Goal: Share content: Share content

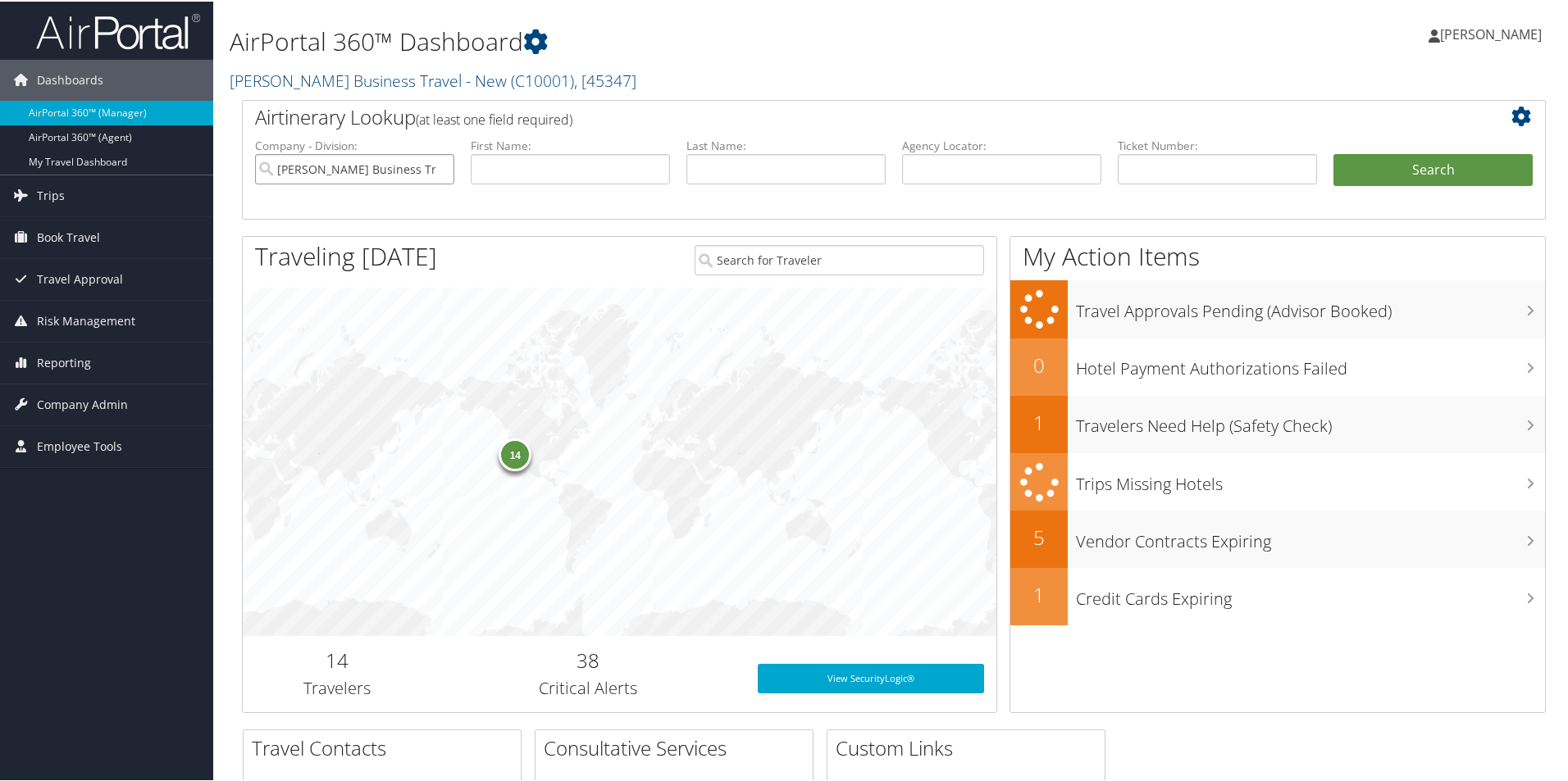
click at [406, 159] on input "Christopherson Business Travel - New" at bounding box center [355, 167] width 199 height 30
click at [925, 169] on input "text" at bounding box center [1001, 167] width 199 height 30
paste input "DDBQTM"
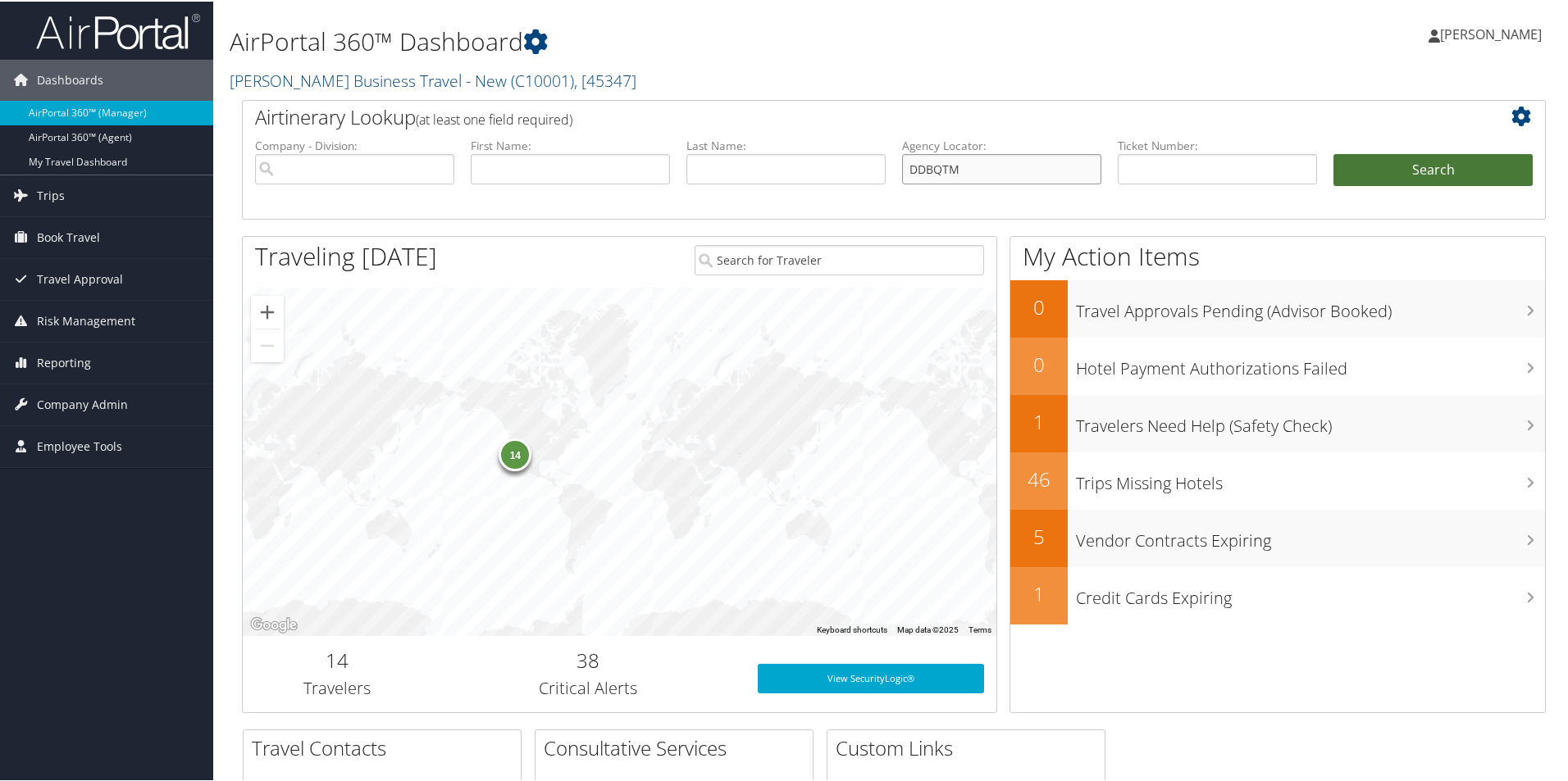
type input "DDBQTM"
click at [1357, 165] on button "Search" at bounding box center [1433, 169] width 199 height 33
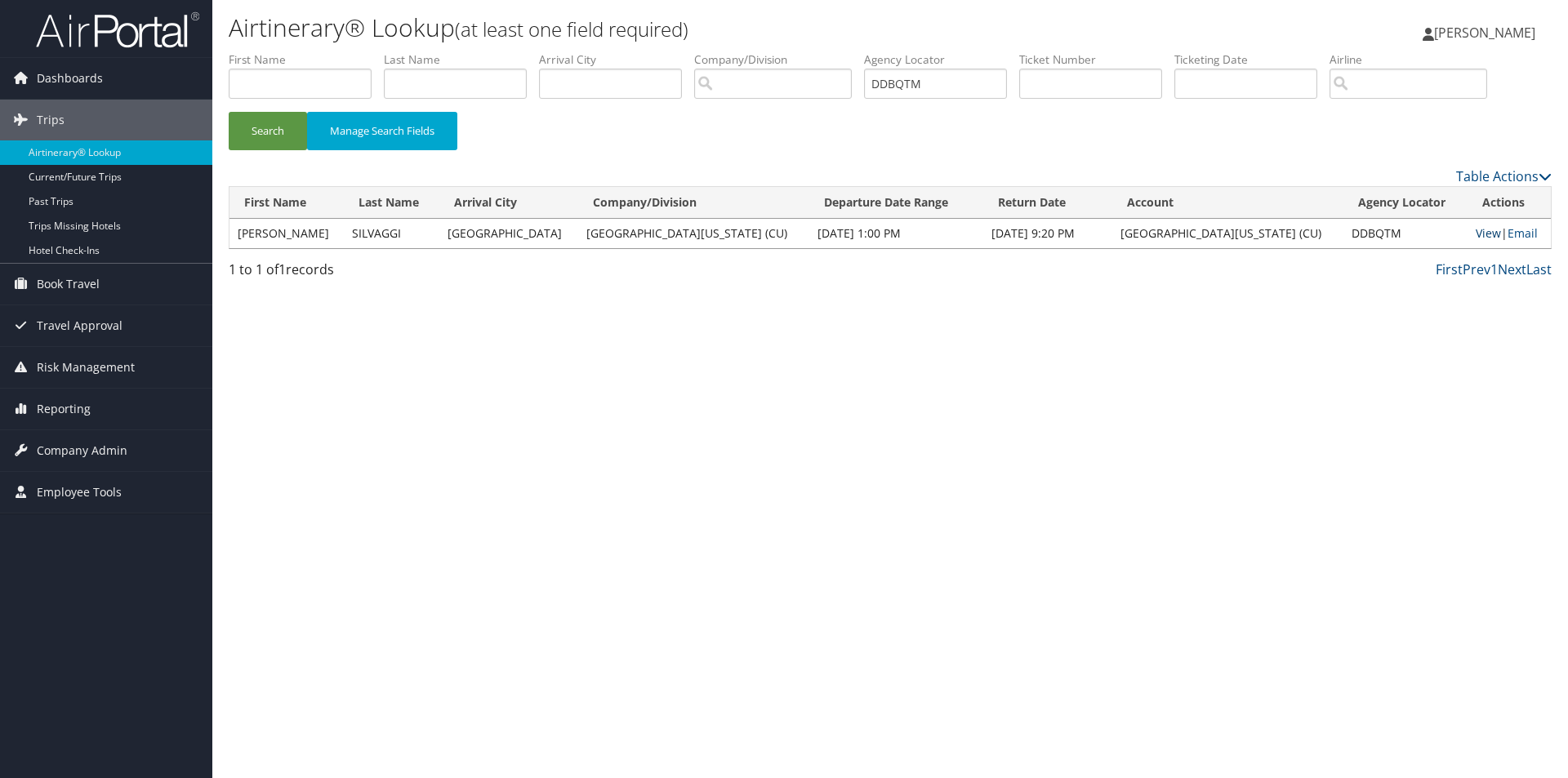
click at [1475, 235] on link "View" at bounding box center [1487, 233] width 25 height 16
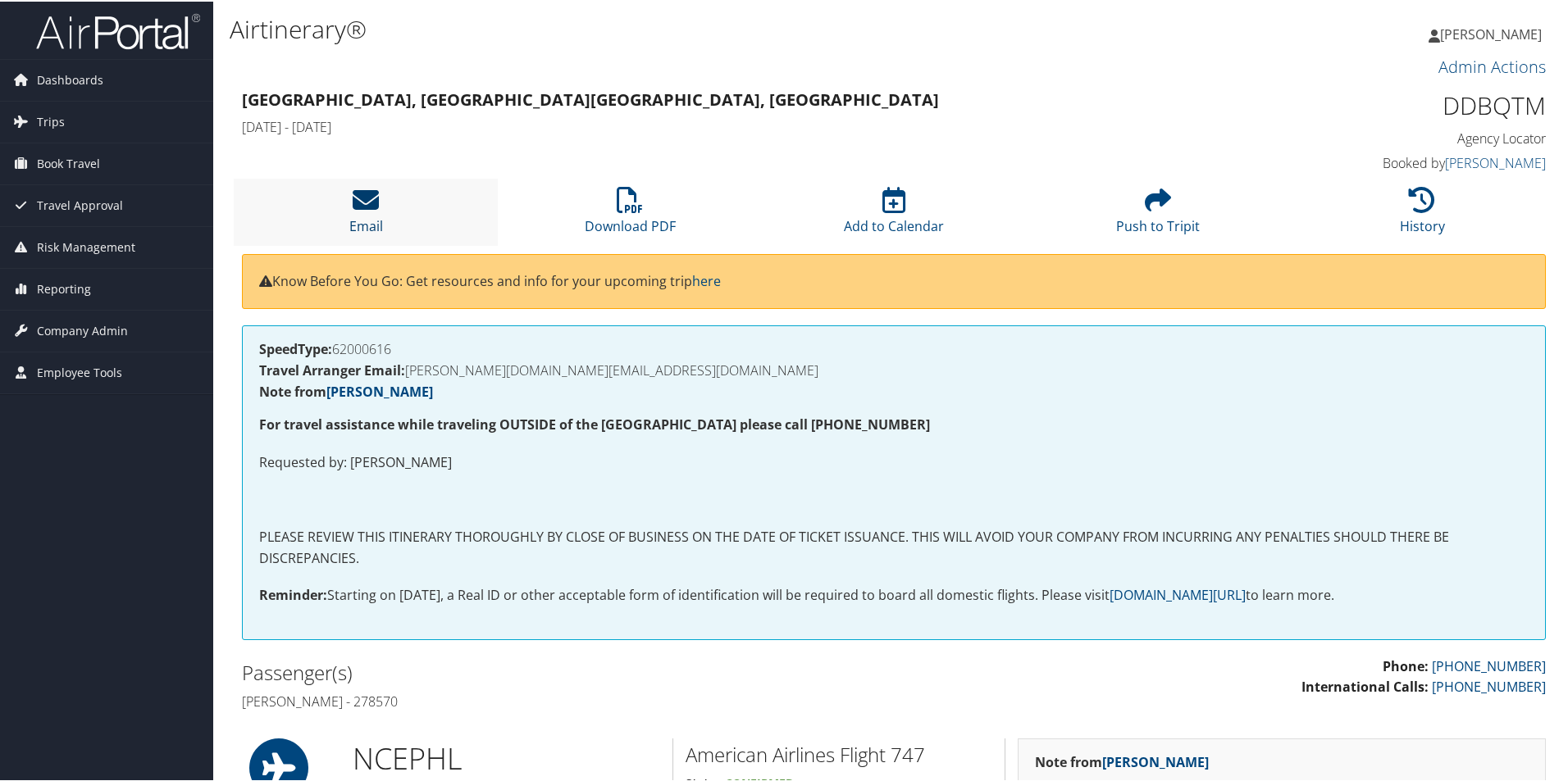
click at [369, 203] on icon at bounding box center [366, 198] width 26 height 26
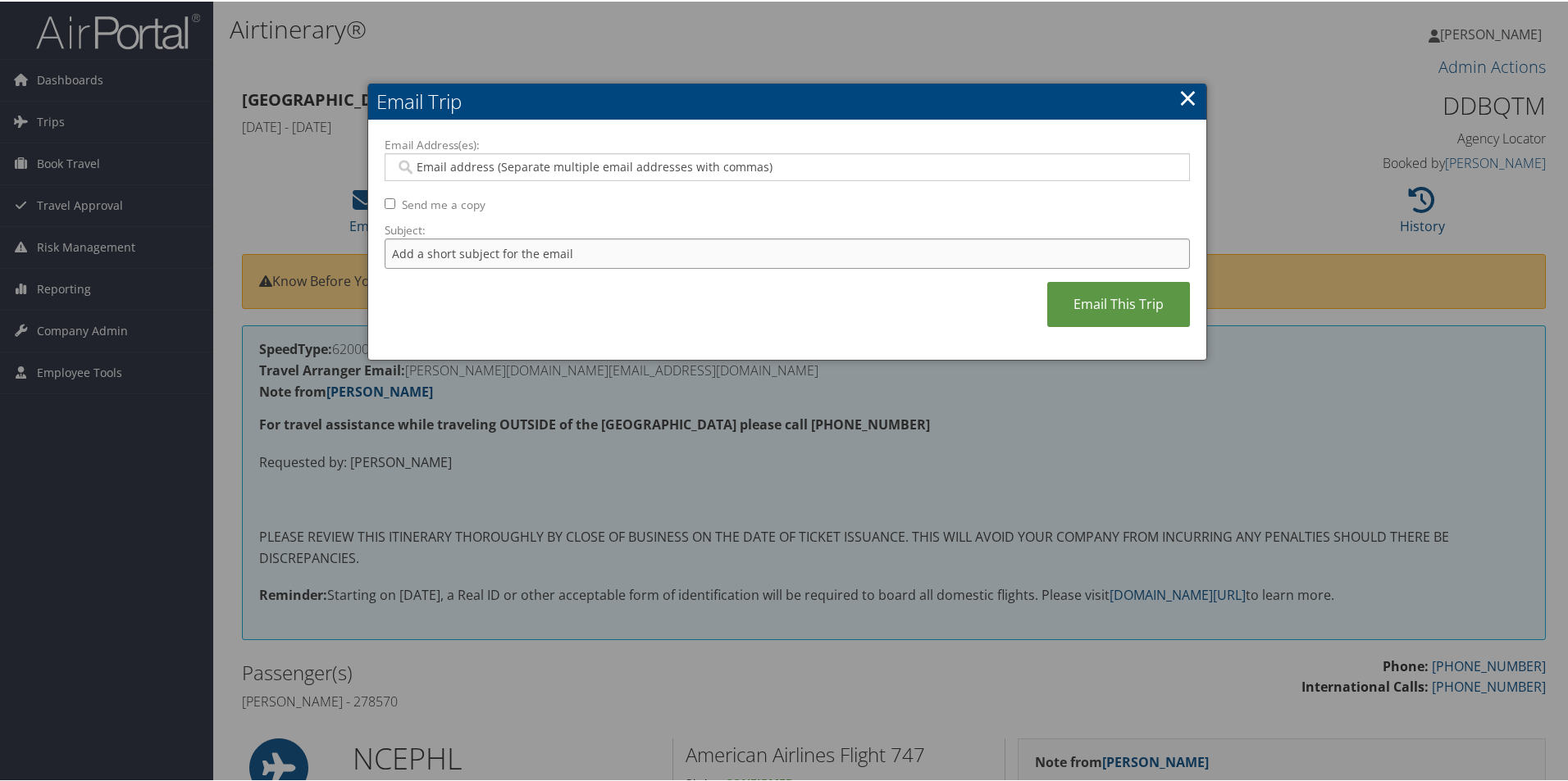
click at [398, 251] on input "Subject:" at bounding box center [787, 252] width 806 height 30
type input "f"
type input "Return Trip/upgrade to business-k. silvaggi"
click at [422, 163] on input "Email Address(es):" at bounding box center [787, 165] width 783 height 16
type input "mam"
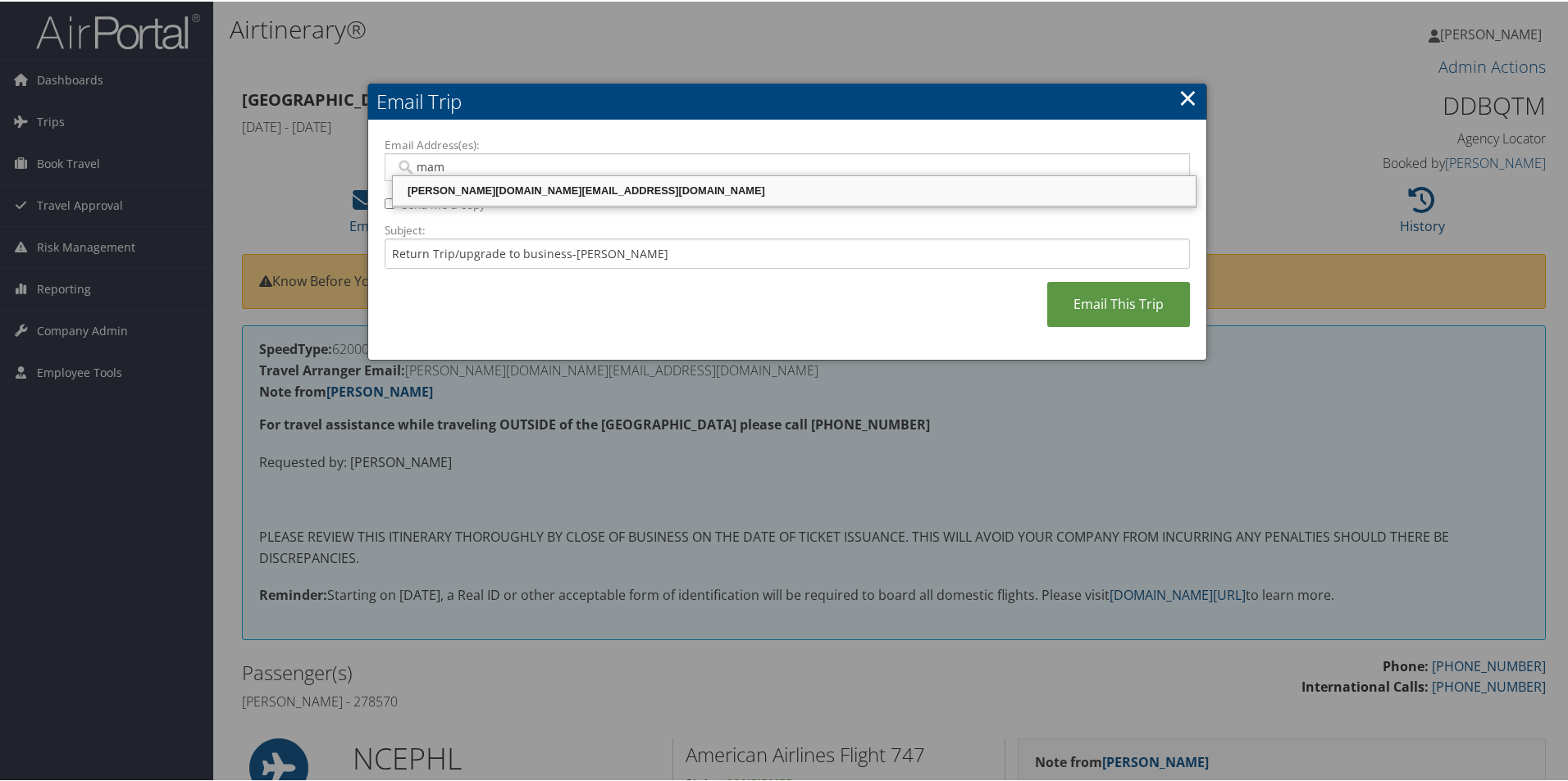
click at [466, 191] on div "MAMIE.BLACK@CUANSCHUTZ.EDU" at bounding box center [794, 189] width 798 height 16
type input "MAMIE.BLACK@CUANSCHUTZ.EDU"
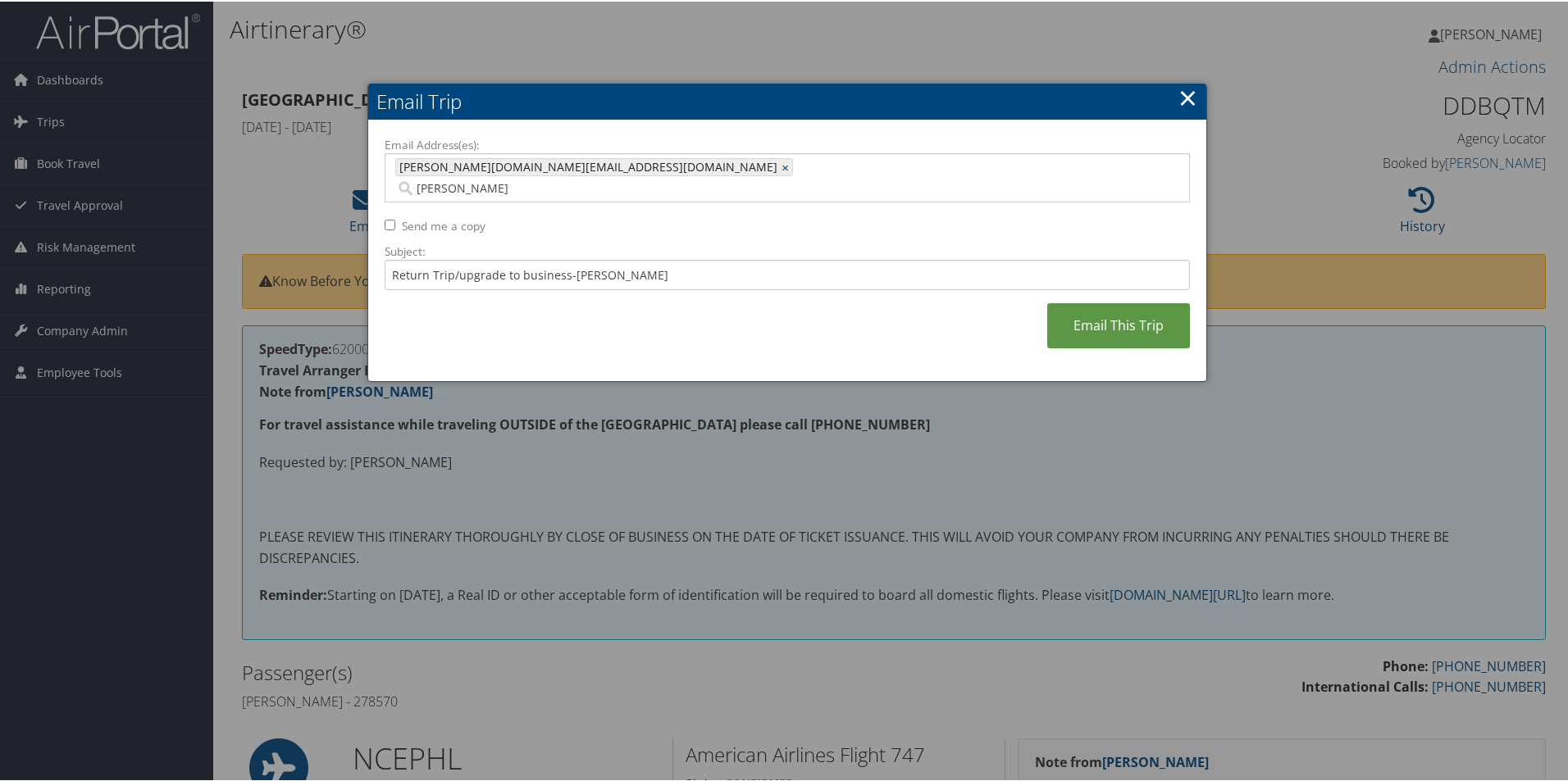
click at [677, 155] on div "MAMIE.BLACK@CUANSCHUTZ.EDU MAMIE.BLACK@CUANSCHUTZ.EDU × kim" at bounding box center [787, 176] width 806 height 49
type input "k"
paste input "KIMBERLY.MULLER@CUANSCHUTZ.EDU"
type input "KIMBERLY.MULLER@CUANSCHUTZ.EDU"
type input "MAMIE.BLACK@CUANSCHUTZ.EDU, KIMBERLY.MULLER@CUANSCHUTZ.EDU"
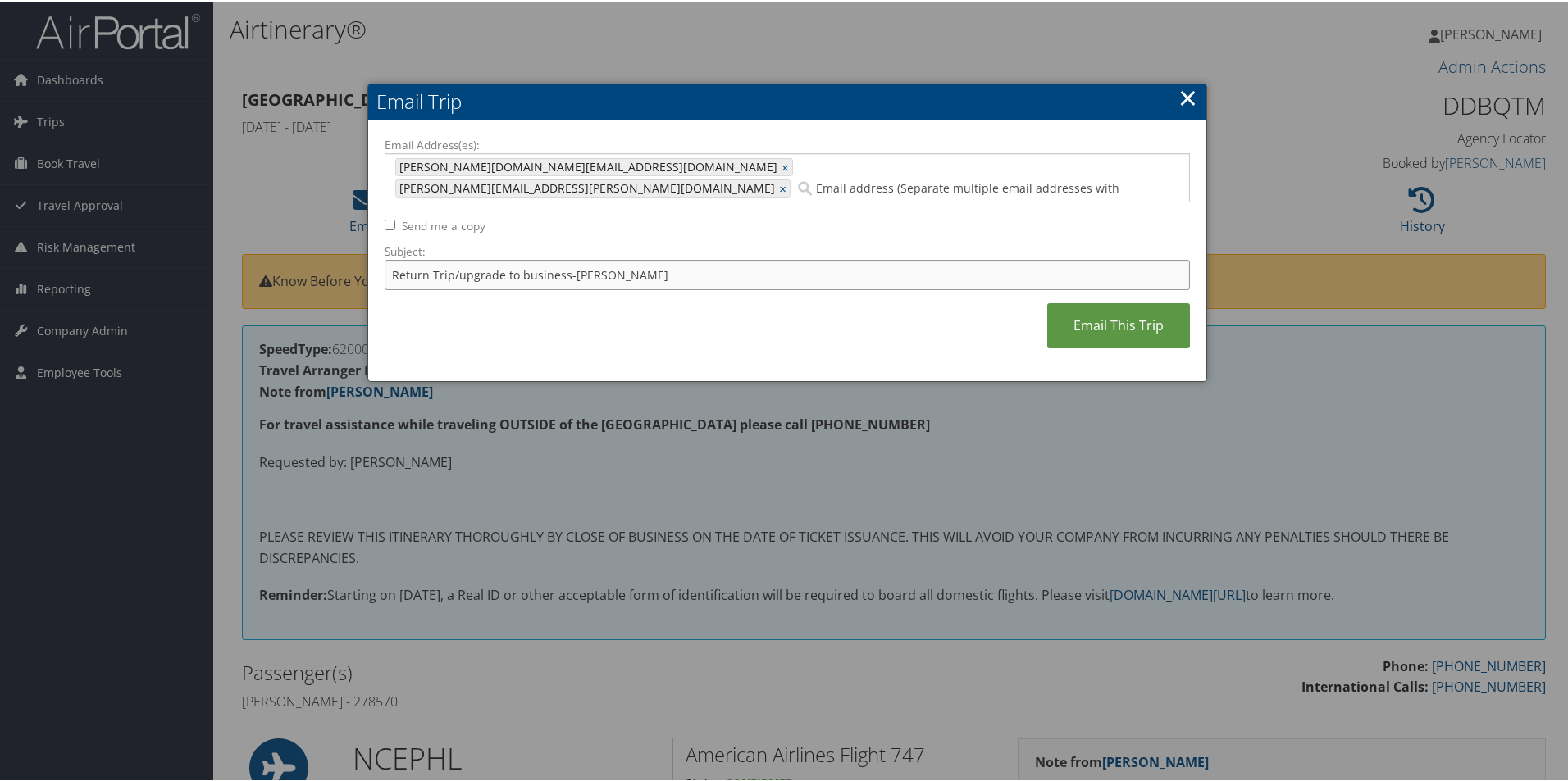
click at [628, 259] on input "Return Trip/upgrade to business-k. silvaggi" at bounding box center [787, 273] width 806 height 30
click at [1111, 305] on link "Email This Trip" at bounding box center [1118, 324] width 143 height 45
